Goal: Task Accomplishment & Management: Use online tool/utility

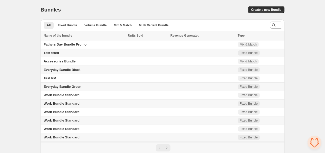
click at [74, 89] on span "Everyday Bundle Green" at bounding box center [63, 87] width 38 height 4
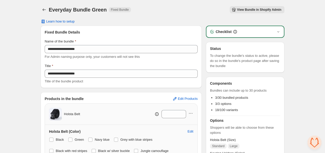
click at [168, 7] on div "View Bundle in Shopify Admin" at bounding box center [209, 9] width 149 height 7
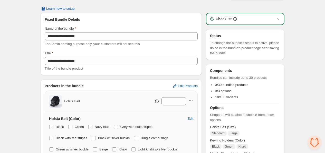
scroll to position [12, 0]
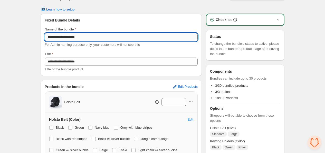
drag, startPoint x: 81, startPoint y: 36, endPoint x: 46, endPoint y: 36, distance: 35.4
click at [46, 36] on input "**********" at bounding box center [121, 37] width 153 height 8
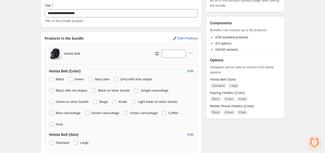
scroll to position [69, 0]
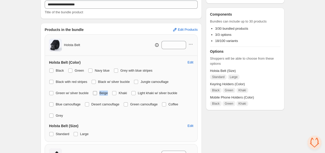
drag, startPoint x: 189, startPoint y: 83, endPoint x: 180, endPoint y: 83, distance: 9.2
click at [180, 83] on div "Black Green Navy blue Grey with blue stripes Black with red stripes Black w/ si…" at bounding box center [121, 93] width 144 height 52
copy span "Beige"
drag, startPoint x: 89, startPoint y: 47, endPoint x: 64, endPoint y: 44, distance: 25.5
click at [64, 44] on div "Holsta Belt *" at bounding box center [121, 45] width 144 height 13
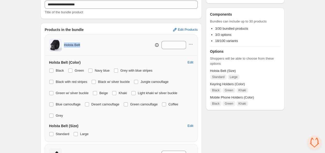
copy span "Holsta Belt"
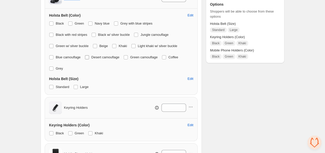
scroll to position [126, 0]
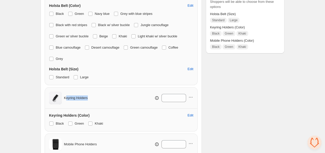
drag, startPoint x: 88, startPoint y: 86, endPoint x: 65, endPoint y: 86, distance: 22.8
click at [65, 92] on div "Keyring Holders *" at bounding box center [121, 98] width 144 height 13
click at [107, 92] on div "Keyring Holders *" at bounding box center [121, 98] width 144 height 13
drag, startPoint x: 91, startPoint y: 88, endPoint x: 64, endPoint y: 88, distance: 26.9
click at [64, 92] on div "Keyring Holders *" at bounding box center [121, 98] width 144 height 13
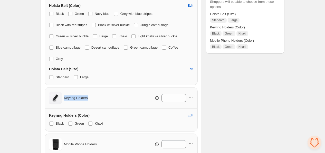
copy span "Keyring Holders"
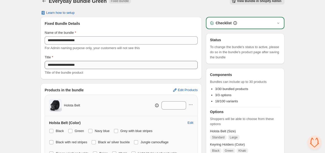
scroll to position [0, 0]
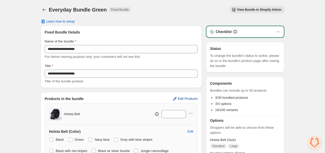
click at [190, 98] on span "Edit Products" at bounding box center [188, 99] width 20 height 4
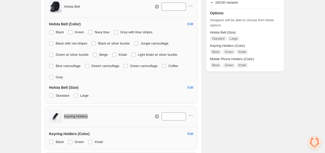
scroll to position [114, 0]
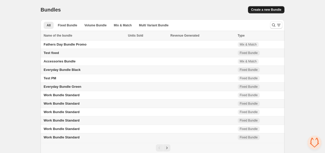
click at [267, 10] on span "Create a new Bundle" at bounding box center [266, 10] width 30 height 4
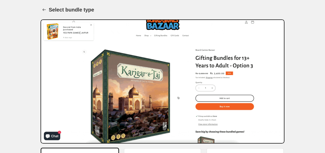
scroll to position [77, 0]
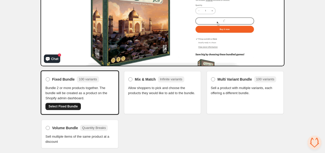
click at [65, 108] on span "Select Fixed Bundle" at bounding box center [62, 107] width 29 height 4
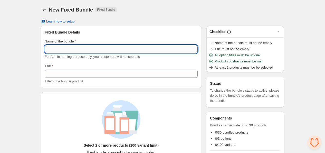
click at [90, 49] on input "Name of the bundle" at bounding box center [121, 49] width 153 height 8
paste input "**********"
drag, startPoint x: 84, startPoint y: 49, endPoint x: 73, endPoint y: 48, distance: 10.8
click at [73, 48] on input "**********" at bounding box center [121, 49] width 153 height 8
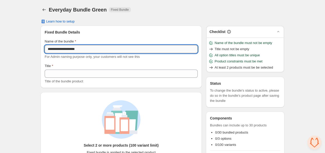
paste input "text"
drag, startPoint x: 91, startPoint y: 50, endPoint x: 38, endPoint y: 48, distance: 52.2
click at [38, 48] on div "**********" at bounding box center [162, 103] width 256 height 206
type input "**********"
click at [77, 83] on span "Title of the bundle product" at bounding box center [64, 82] width 38 height 4
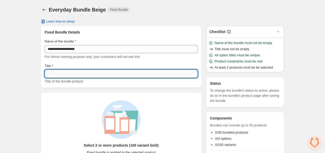
click at [76, 77] on input "Title" at bounding box center [121, 74] width 153 height 8
paste input "**********"
type input "**********"
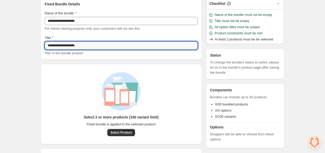
scroll to position [52, 0]
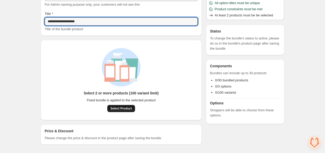
click at [125, 112] on button "Select Product" at bounding box center [121, 108] width 28 height 7
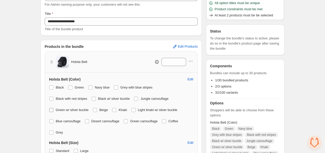
click at [89, 108] on span "Green w/ silver buckle" at bounding box center [72, 110] width 33 height 4
click at [170, 80] on div "Holsta Belt (Color) Edit" at bounding box center [121, 79] width 144 height 5
click at [87, 97] on span "Black with red stripes" at bounding box center [72, 99] width 32 height 4
click at [133, 86] on span "Grey with blue stripes" at bounding box center [136, 88] width 32 height 4
click at [91, 89] on span at bounding box center [90, 88] width 4 height 4
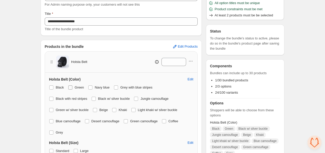
click at [76, 88] on span "Green" at bounding box center [79, 88] width 9 height 4
click at [55, 88] on label "Black" at bounding box center [56, 87] width 15 height 7
click at [91, 97] on label "Black w/ silver buckle" at bounding box center [110, 98] width 38 height 7
click at [140, 98] on span "Jungle camouflage" at bounding box center [154, 99] width 28 height 4
click at [170, 114] on div "Black Green Navy blue Grey with blue stripes Black with red stripes Black w/ si…" at bounding box center [121, 110] width 144 height 52
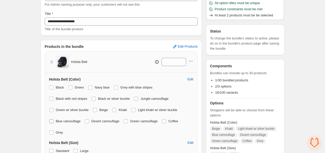
click at [81, 120] on span "Blue camouflage" at bounding box center [68, 122] width 25 height 4
click at [138, 110] on span "Light khaki w/ silver buckle" at bounding box center [158, 110] width 40 height 4
click at [119, 109] on span "Khaki" at bounding box center [123, 110] width 8 height 4
click at [61, 115] on div "Black Green Navy blue Grey with blue stripes Black with red stripes Black w/ si…" at bounding box center [121, 110] width 144 height 52
click at [53, 131] on span at bounding box center [51, 133] width 4 height 4
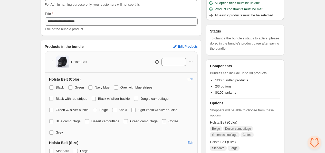
click at [168, 121] on span "Coffee" at bounding box center [173, 122] width 10 height 4
click at [130, 120] on span "Green camouflage" at bounding box center [143, 122] width 27 height 4
click at [119, 120] on span "Desert camouflage" at bounding box center [105, 122] width 28 height 4
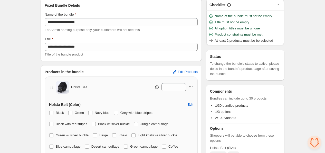
scroll to position [27, 0]
click at [186, 71] on span "Edit Products" at bounding box center [188, 72] width 20 height 4
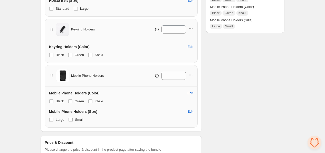
scroll to position [195, 0]
click at [78, 118] on span "Small" at bounding box center [79, 120] width 8 height 4
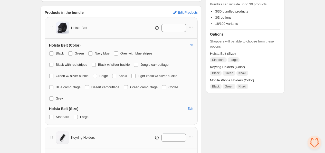
scroll to position [81, 0]
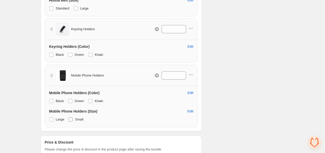
click at [74, 116] on label "Small" at bounding box center [75, 119] width 15 height 7
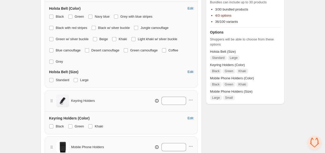
scroll to position [195, 0]
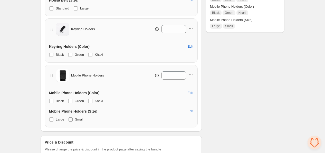
click at [78, 118] on span "Small" at bounding box center [79, 120] width 8 height 4
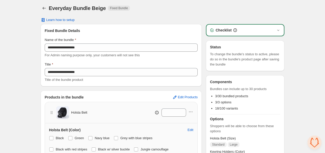
scroll to position [0, 0]
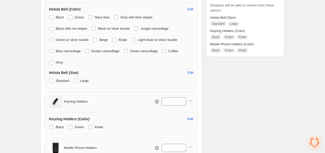
scroll to position [114, 0]
